Goal: Task Accomplishment & Management: Use online tool/utility

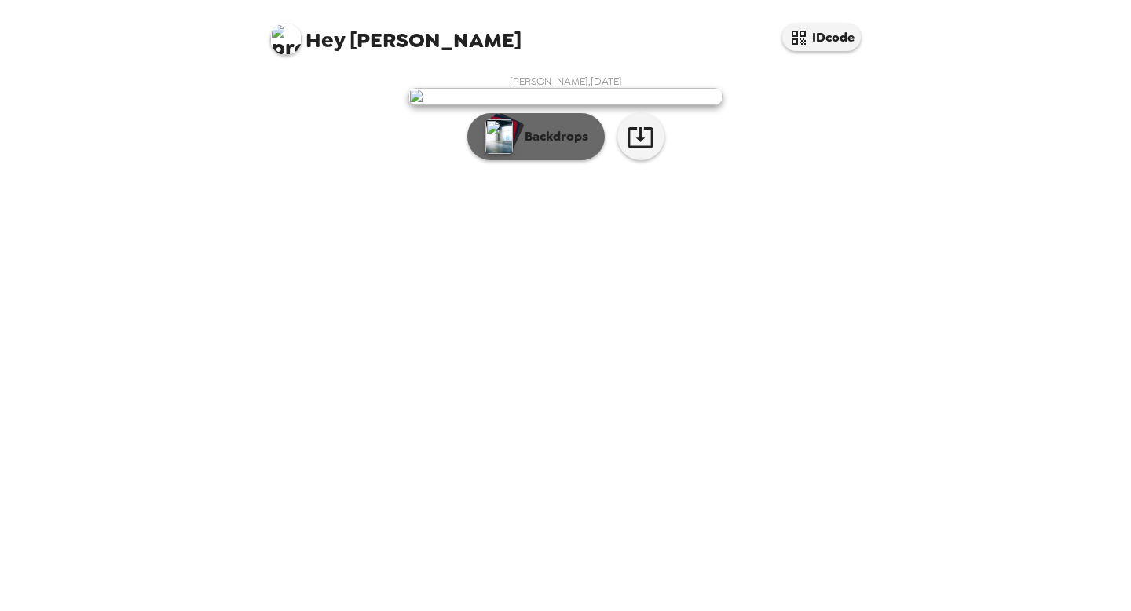
click at [556, 146] on p "Backdrops" at bounding box center [552, 136] width 71 height 19
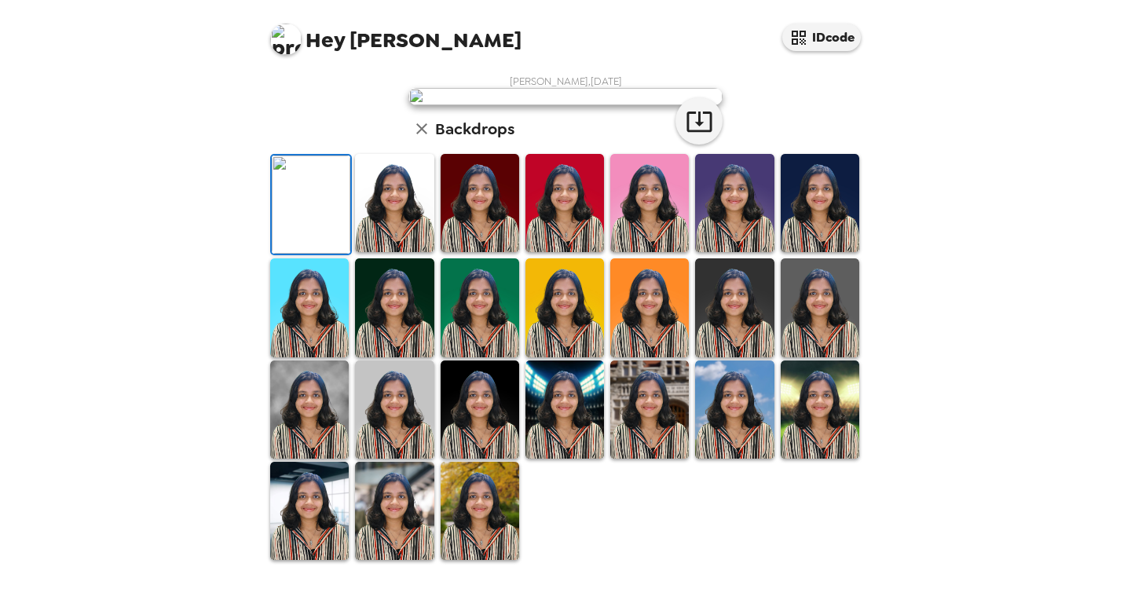
scroll to position [93, 0]
click at [419, 252] on img at bounding box center [394, 203] width 79 height 98
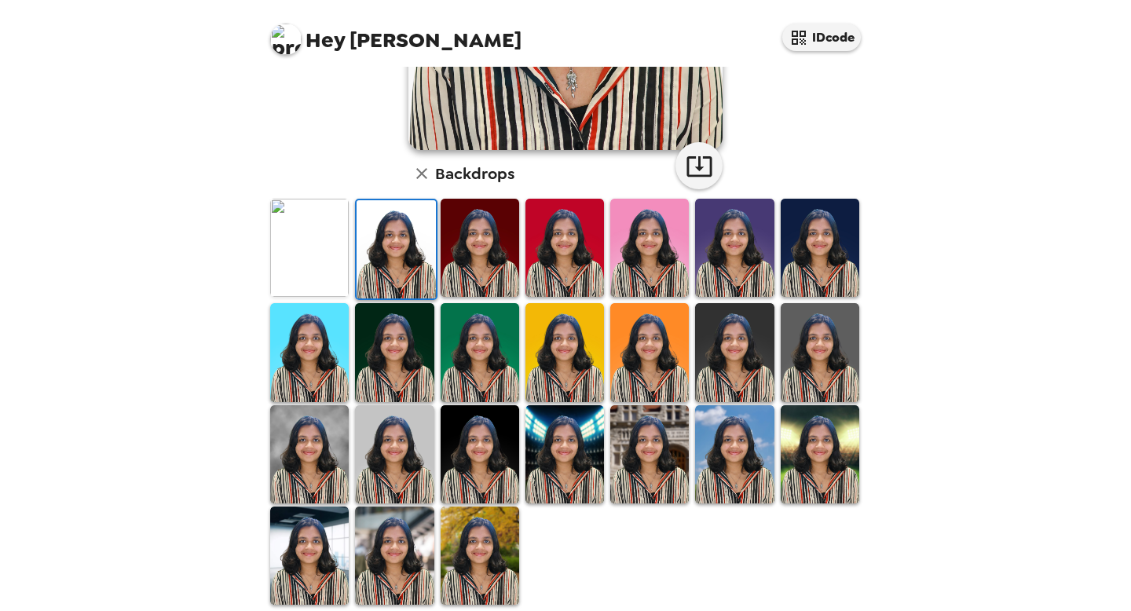
scroll to position [333, 0]
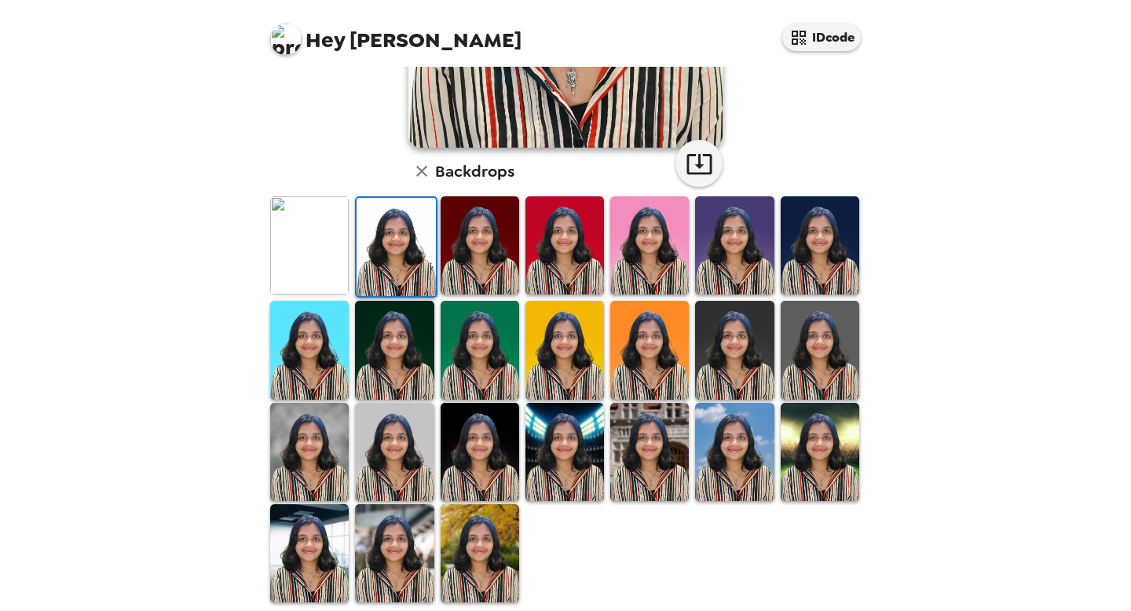
click at [491, 440] on img at bounding box center [480, 452] width 79 height 98
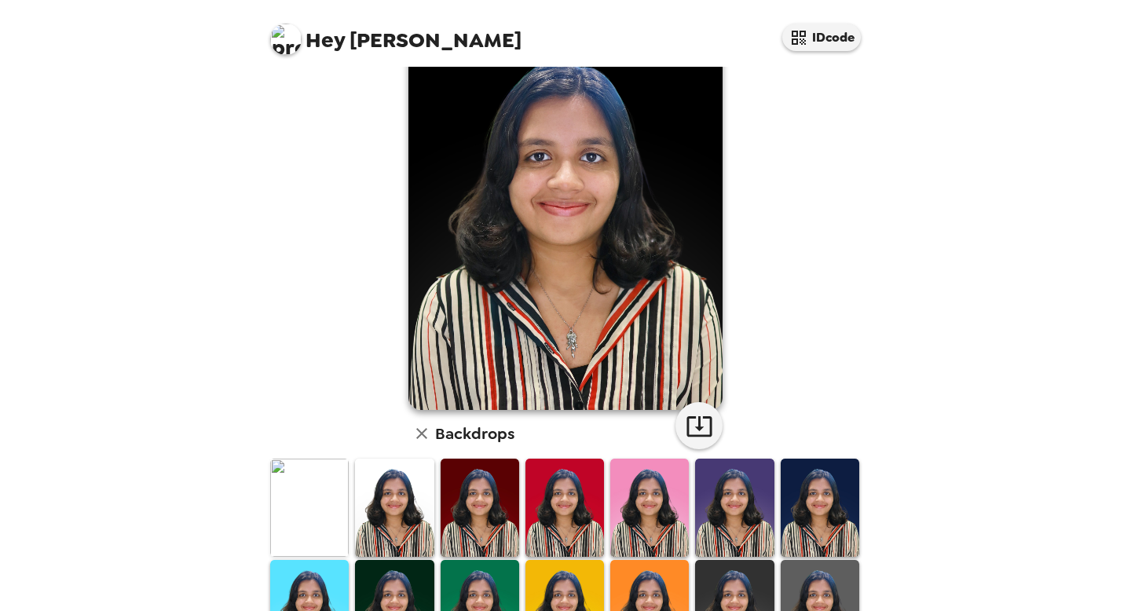
scroll to position [79, 0]
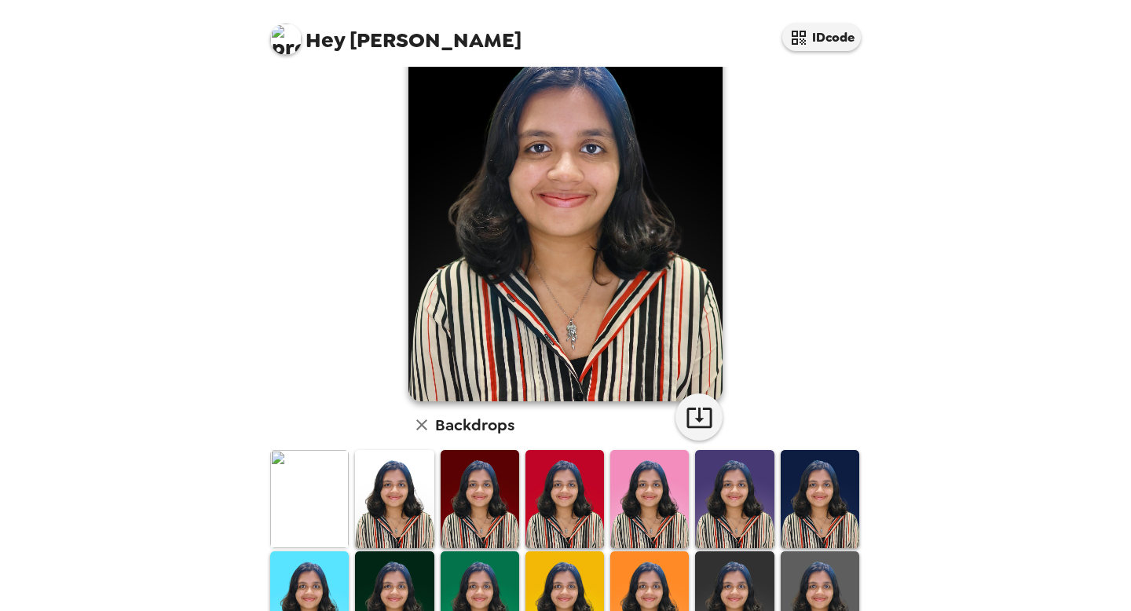
click at [419, 496] on img at bounding box center [394, 499] width 79 height 98
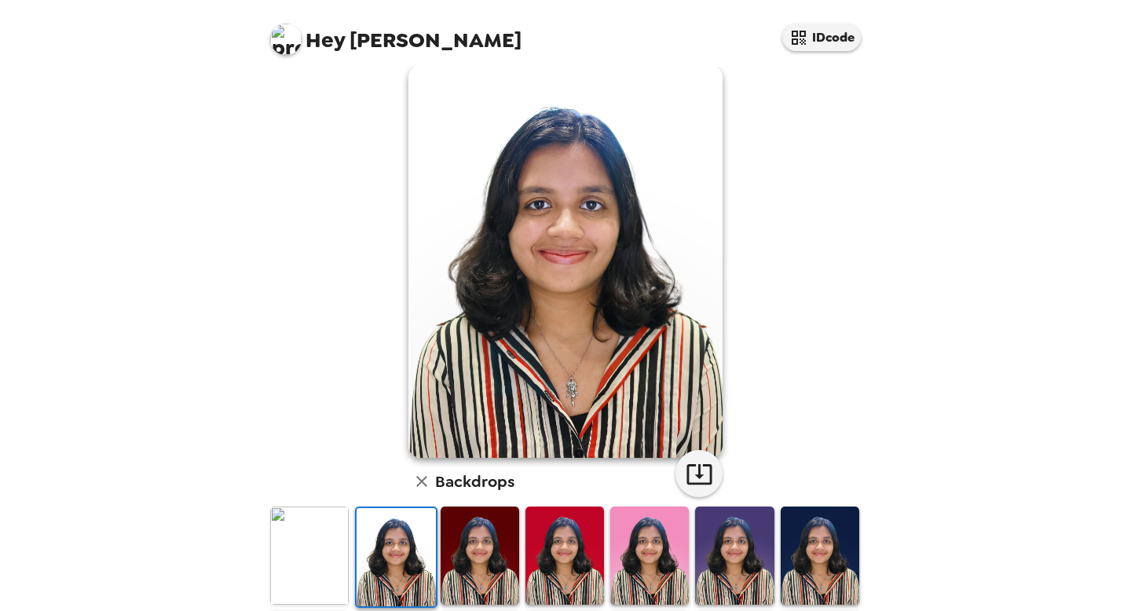
scroll to position [20, 0]
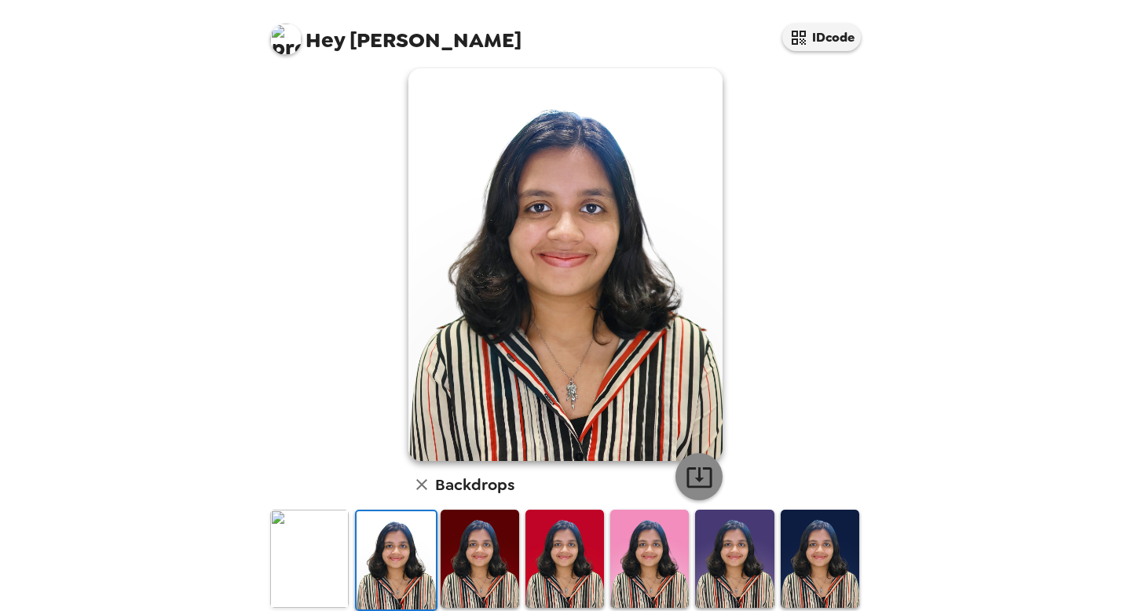
click at [697, 481] on icon "button" at bounding box center [699, 476] width 27 height 27
